Goal: Task Accomplishment & Management: Use online tool/utility

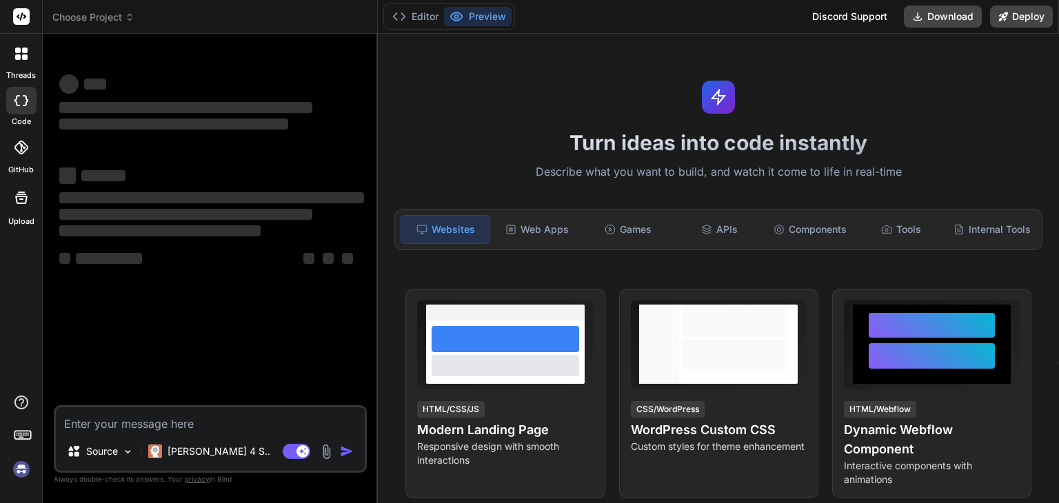
type textarea "x"
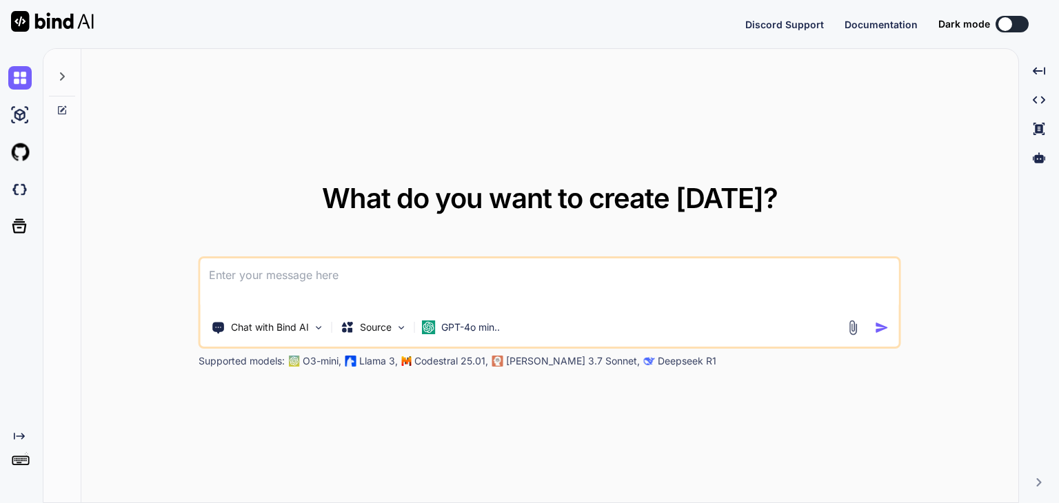
click at [431, 267] on textarea at bounding box center [550, 284] width 699 height 51
type textarea "x"
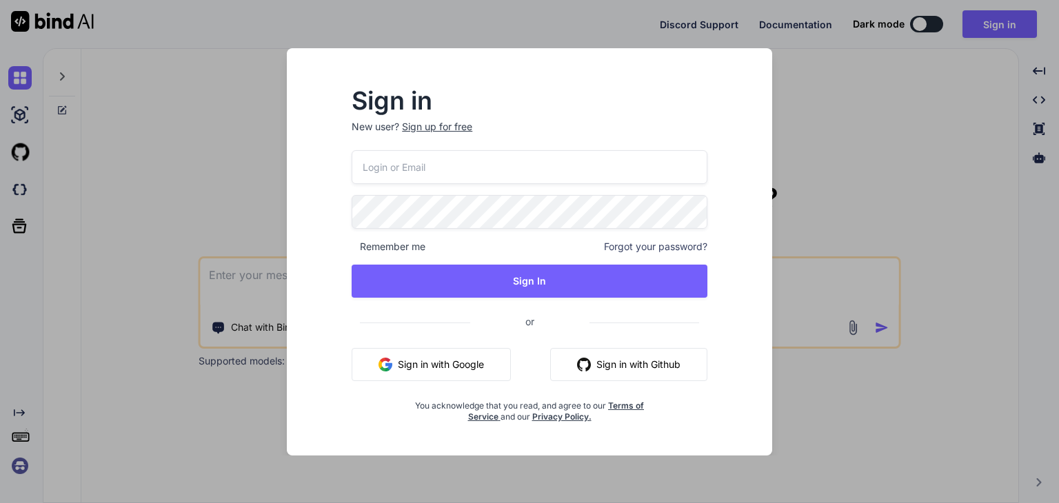
click at [416, 176] on input "email" at bounding box center [530, 167] width 356 height 34
type input "aiayush@yopmail.com"
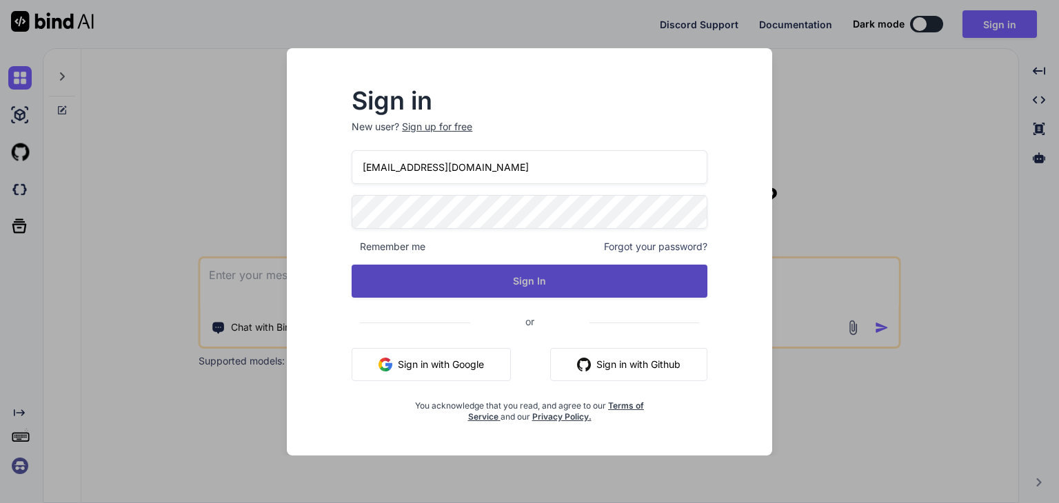
click at [520, 270] on button "Sign In" at bounding box center [530, 281] width 356 height 33
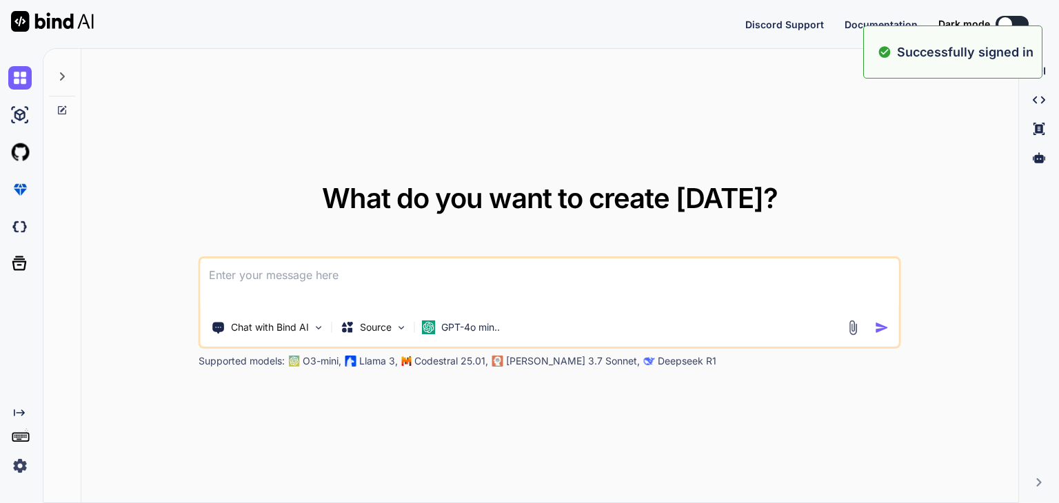
type textarea "x"
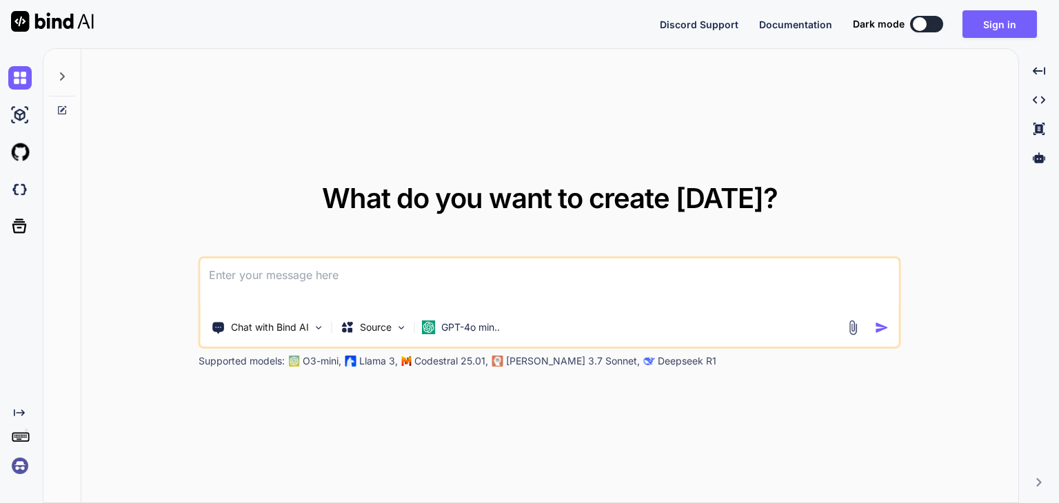
click at [513, 284] on textarea at bounding box center [550, 284] width 699 height 51
paste textarea
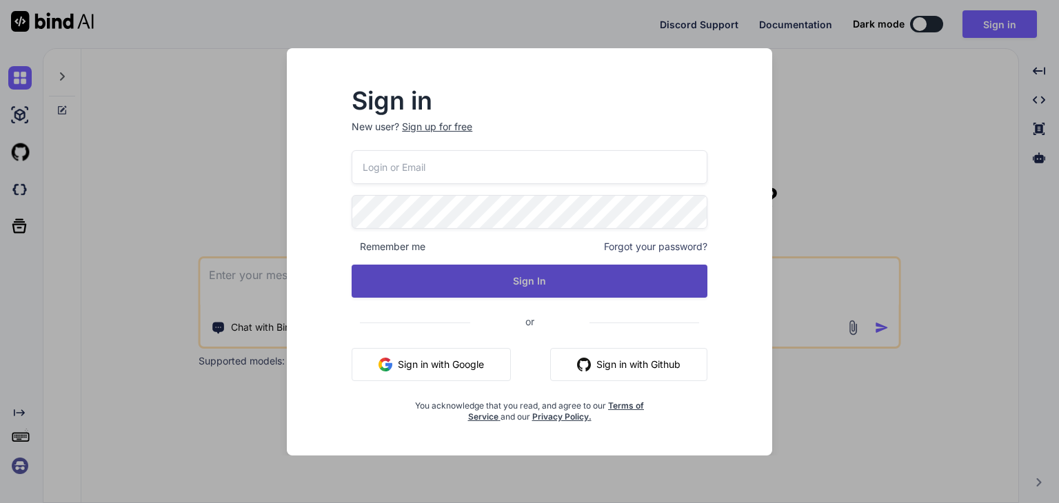
click at [499, 280] on button "Sign In" at bounding box center [530, 281] width 356 height 33
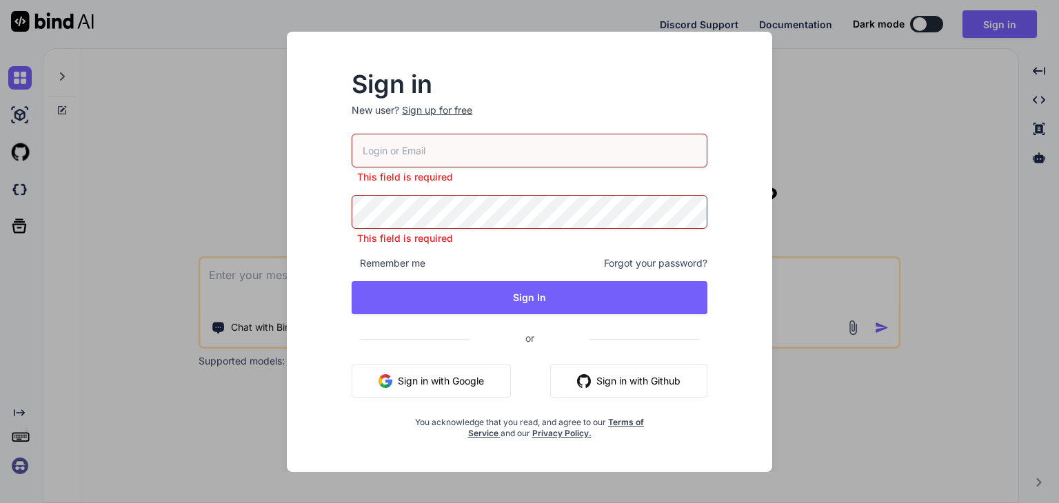
click at [517, 146] on input "email" at bounding box center [530, 151] width 356 height 34
type input "aiayush@yopmail.com"
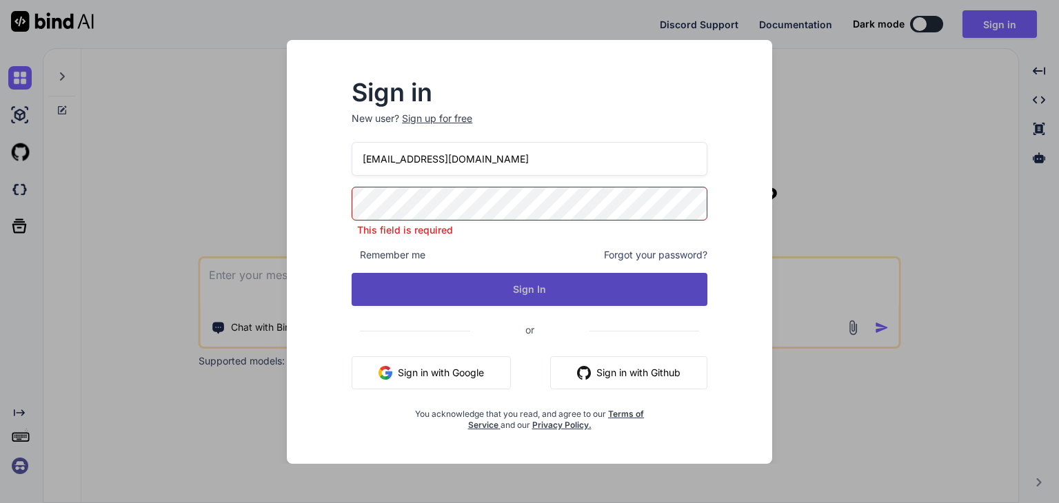
click at [512, 285] on button "Sign In" at bounding box center [530, 289] width 356 height 33
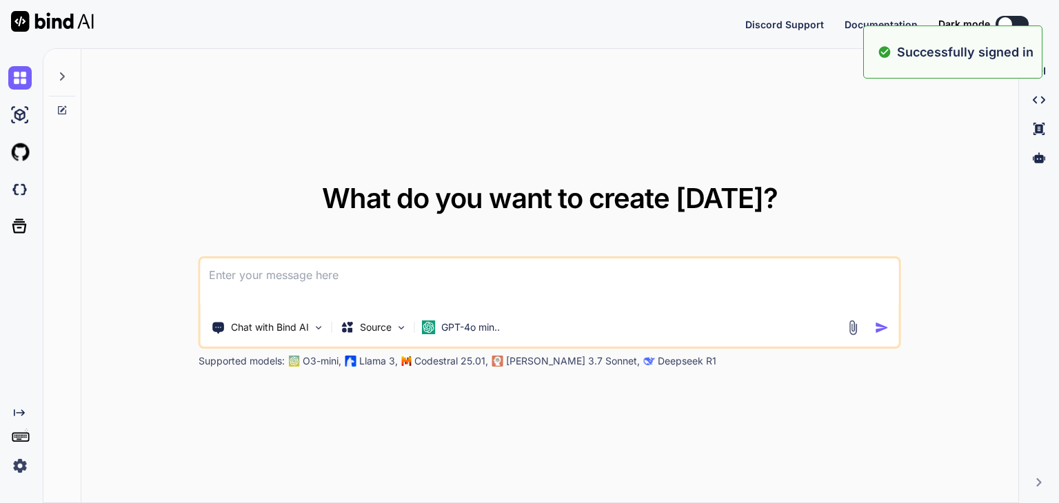
click at [512, 285] on textarea at bounding box center [550, 284] width 699 height 51
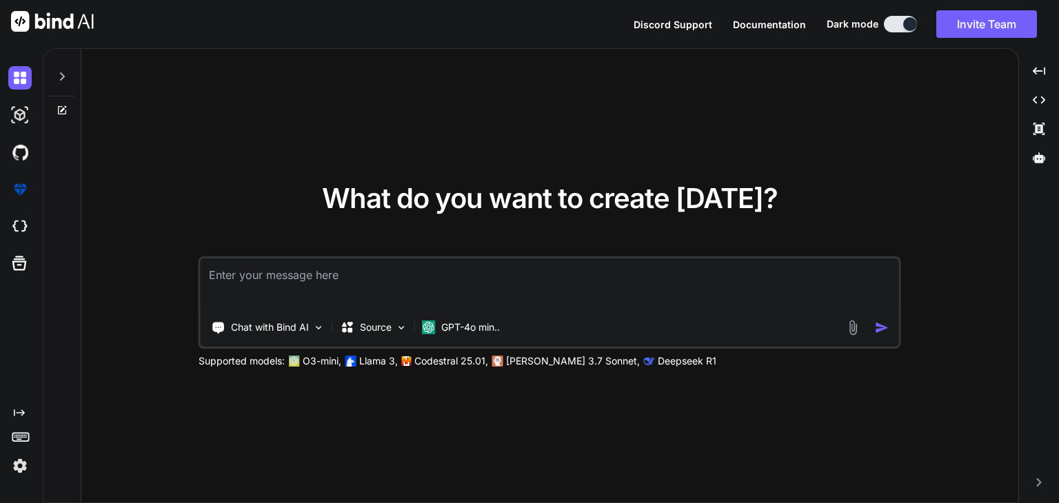
type textarea "x"
paste textarea "-----------------------------------/Taking Other Therapy data for selected Pati…"
type textarea "-----------------------------------/Taking Other Therapy data for selected Pati…"
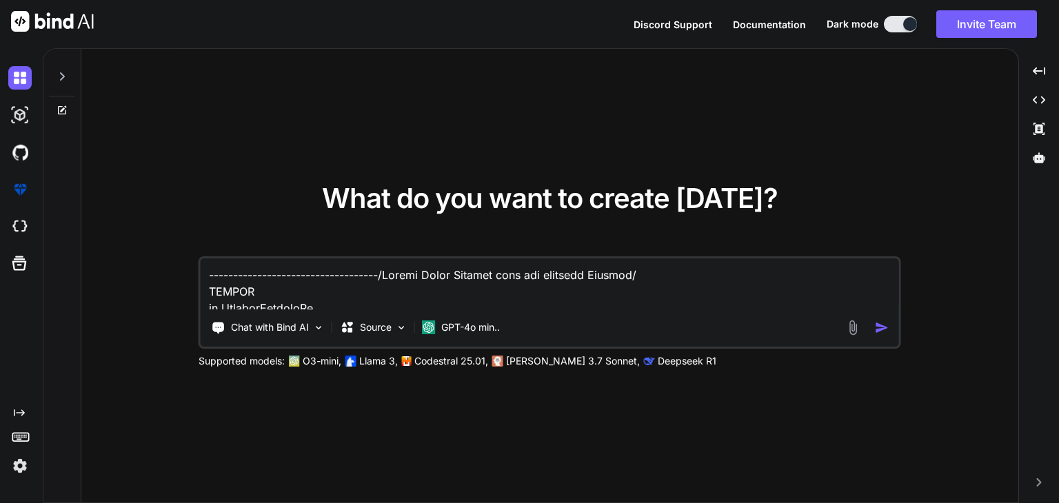
type textarea "x"
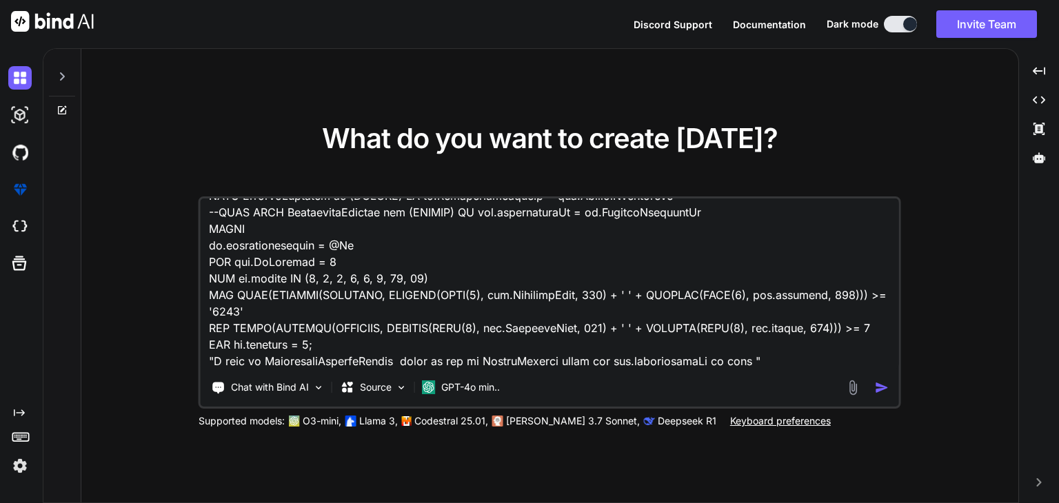
scroll to position [1178, 0]
type textarea "-----------------------------------/Taking Other Therapy data for selected Pati…"
click at [885, 388] on img "button" at bounding box center [882, 388] width 14 height 14
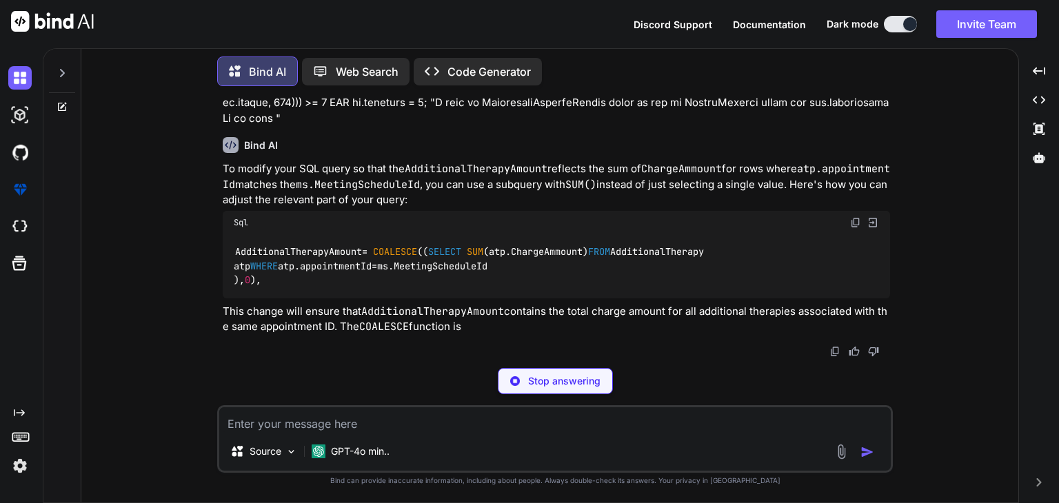
scroll to position [434, 0]
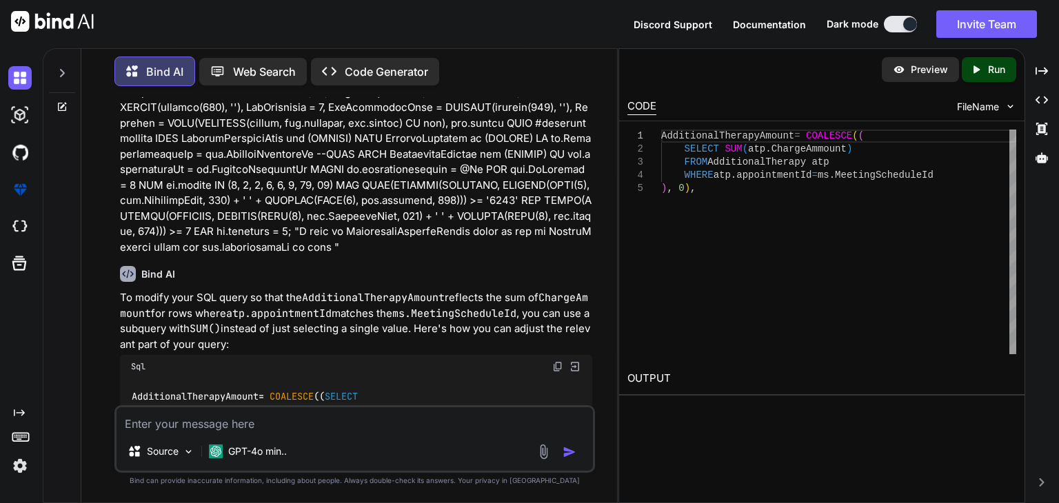
type textarea "x"
type textarea "AdditionalTherapyAmount = COALESCE(( SELECT SUM(atp.ChargeAmmount) FROM Additio…"
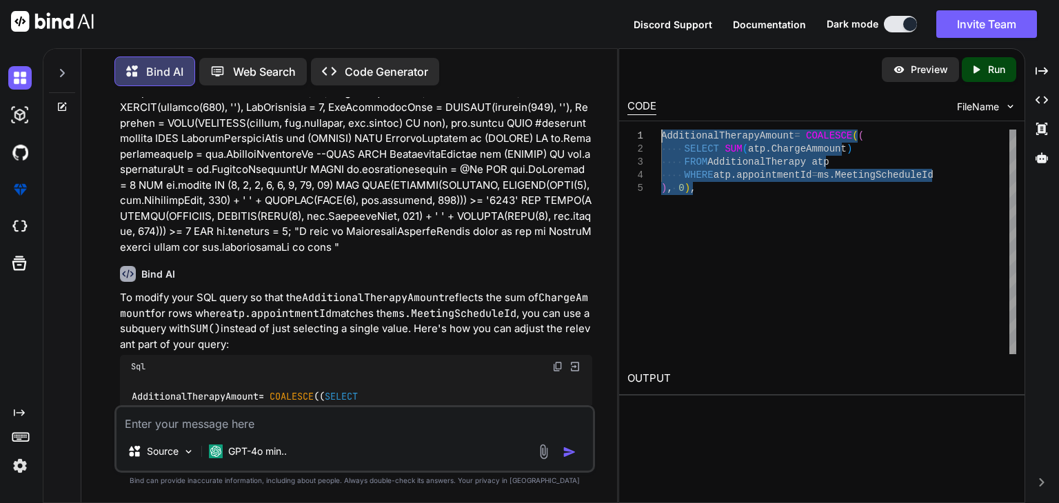
drag, startPoint x: 693, startPoint y: 191, endPoint x: 658, endPoint y: 139, distance: 63.1
click at [661, 139] on div "AdditionalTherapyAmount = COALESCE ( ( SELECT SUM ( atp . ChargeAmmount ) FROM …" at bounding box center [838, 242] width 355 height 225
